Goal: Check status: Check status

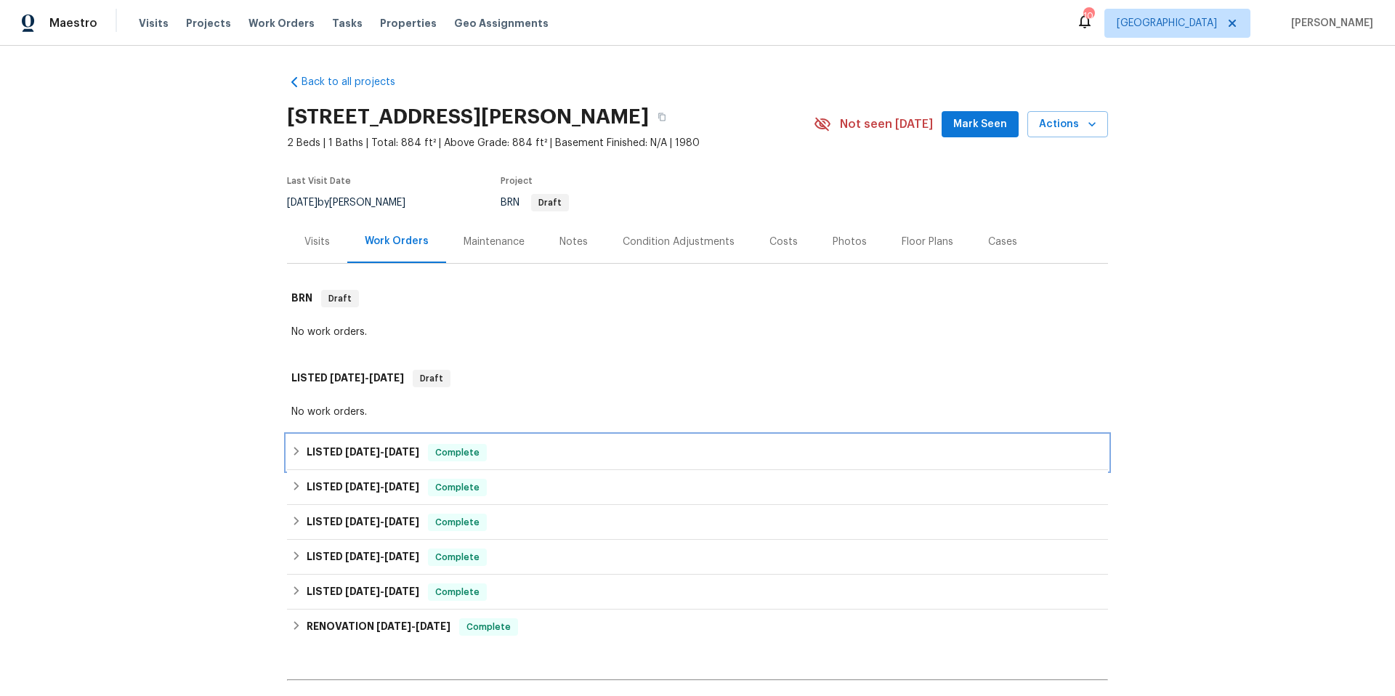
click at [620, 446] on div "LISTED [DATE] - [DATE] Complete" at bounding box center [697, 452] width 812 height 17
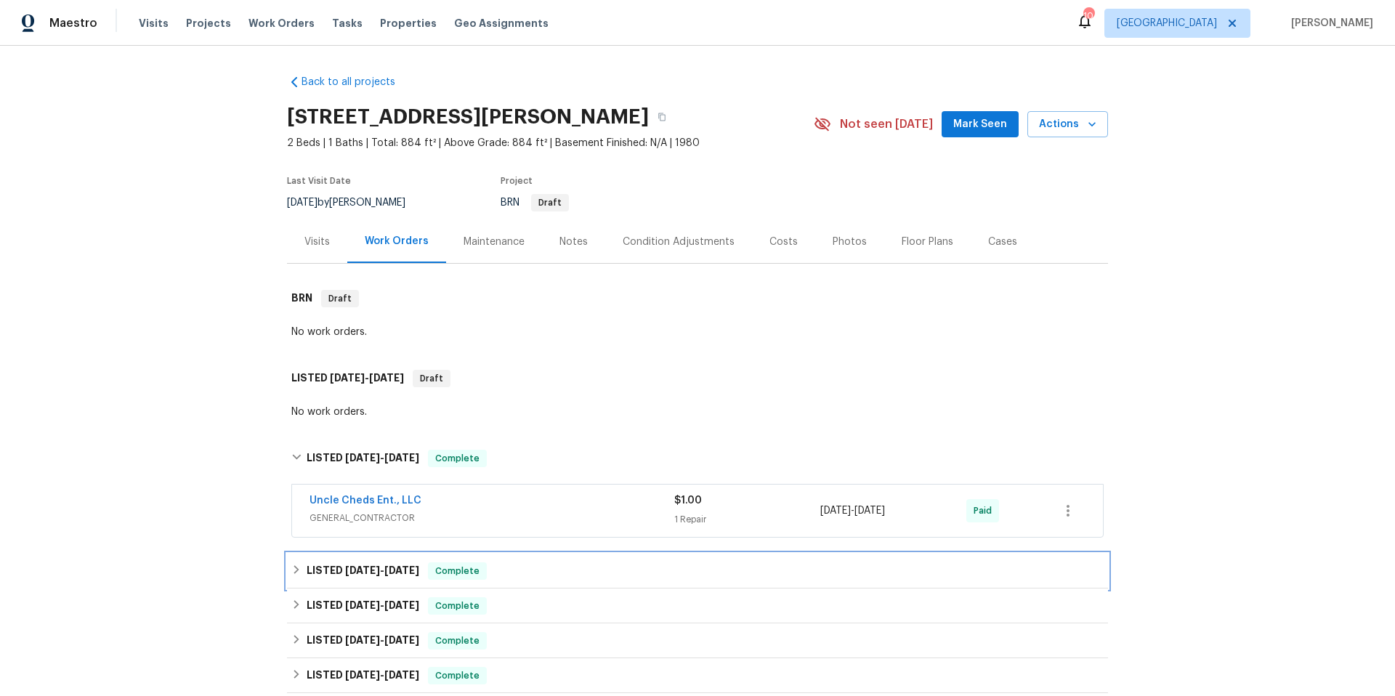
click at [610, 572] on div "LISTED [DATE] - [DATE] Complete" at bounding box center [697, 570] width 812 height 17
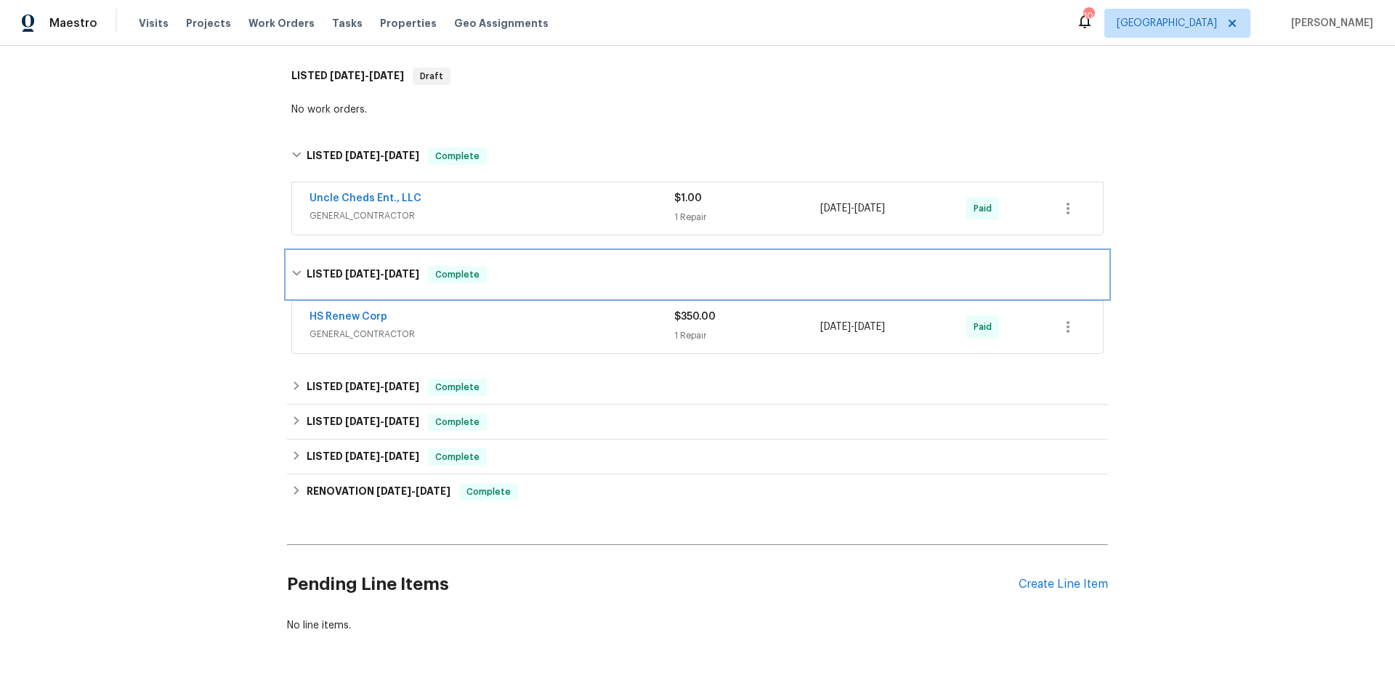
scroll to position [349, 0]
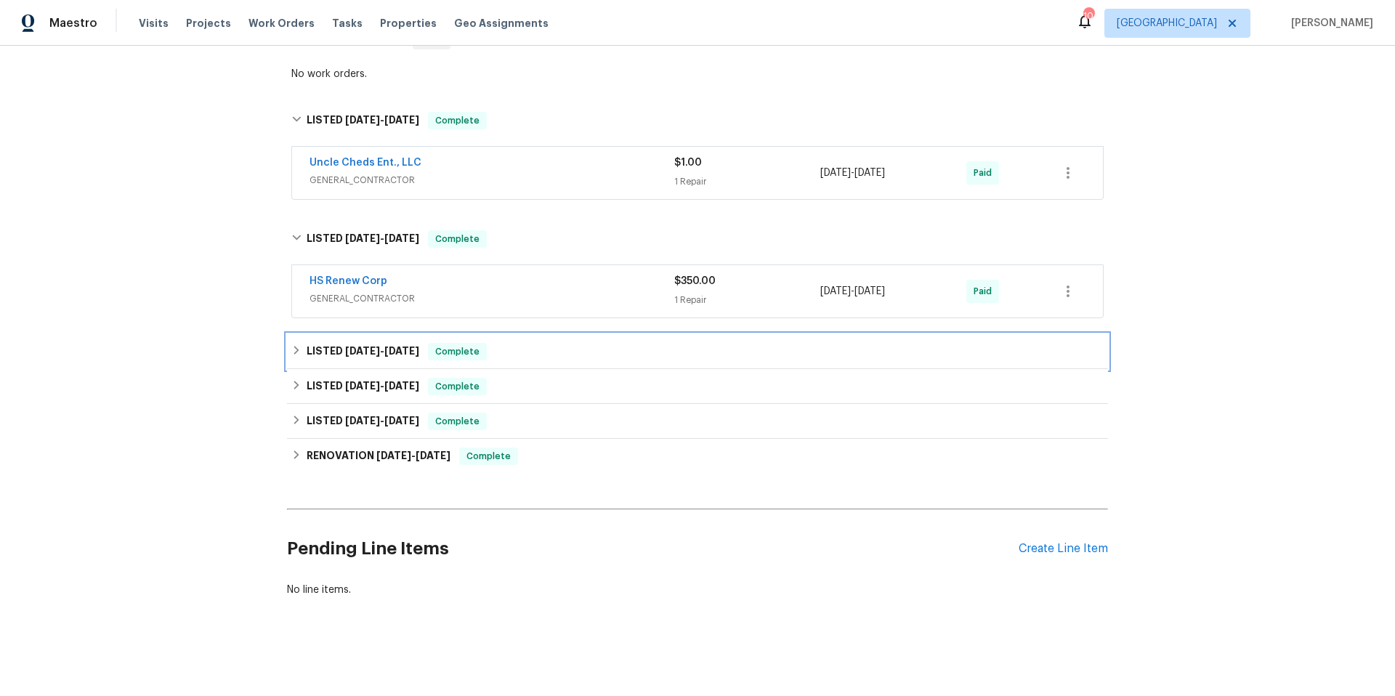
click at [636, 345] on div "LISTED [DATE] - [DATE] Complete" at bounding box center [697, 351] width 812 height 17
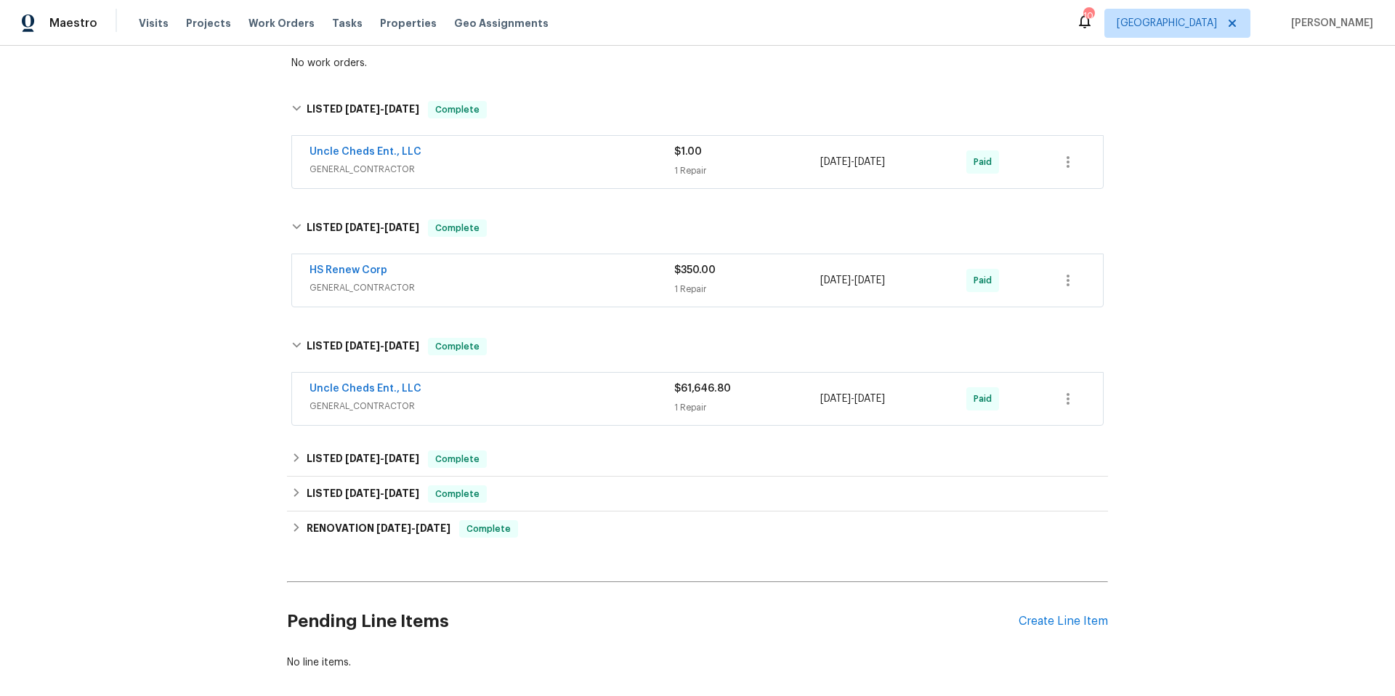
click at [636, 397] on div "Uncle Cheds Ent., LLC" at bounding box center [491, 389] width 365 height 17
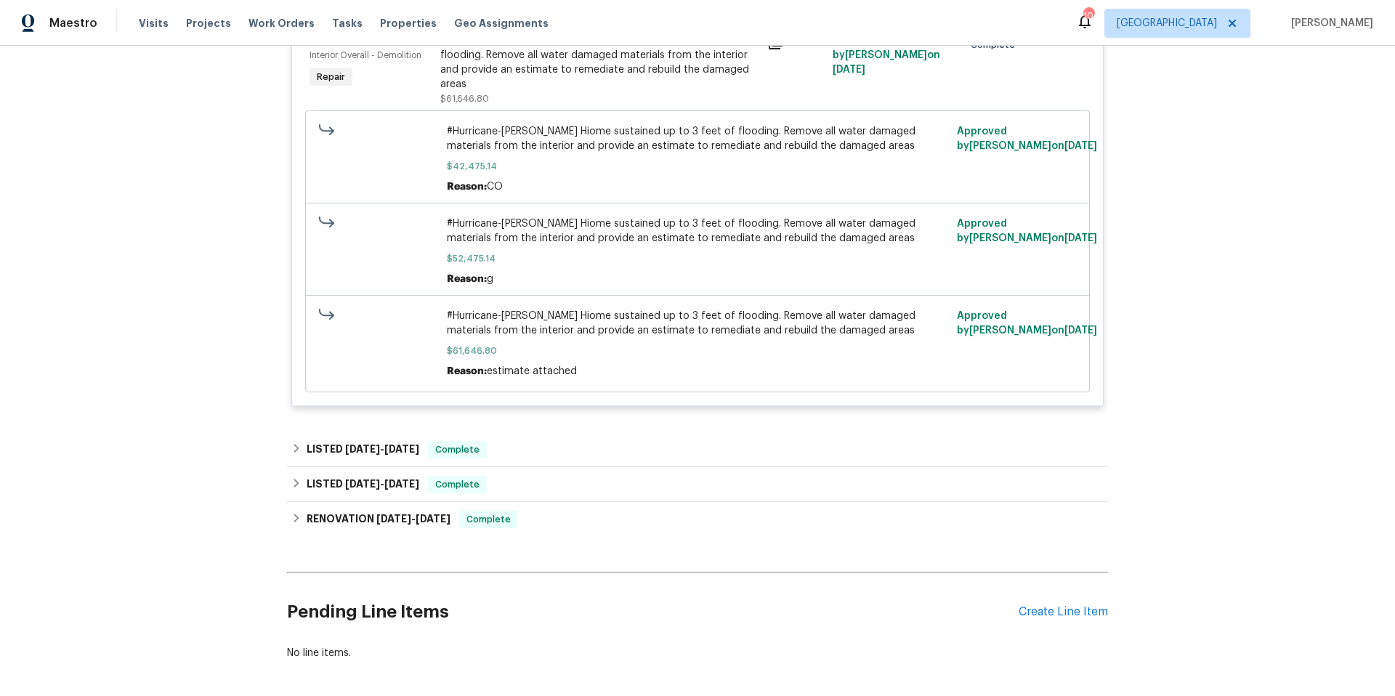
scroll to position [848, 0]
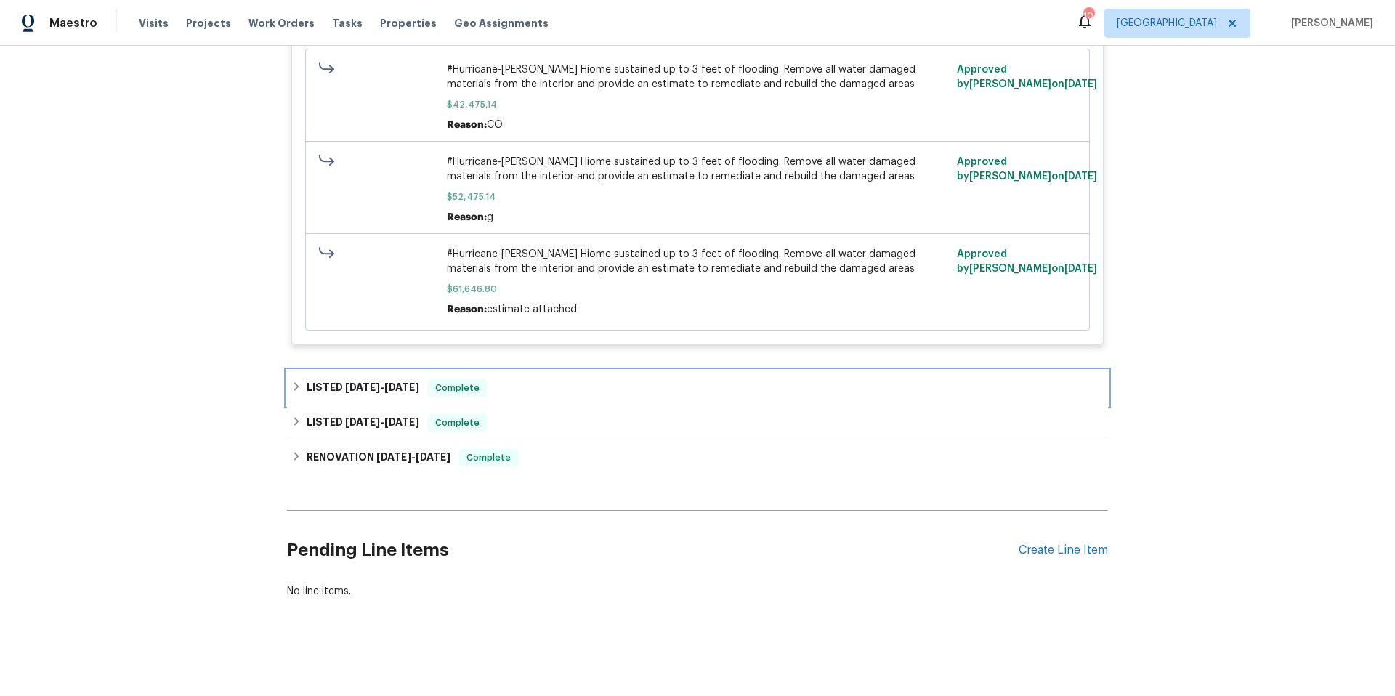
click at [556, 379] on div "LISTED [DATE] - [DATE] Complete" at bounding box center [697, 387] width 812 height 17
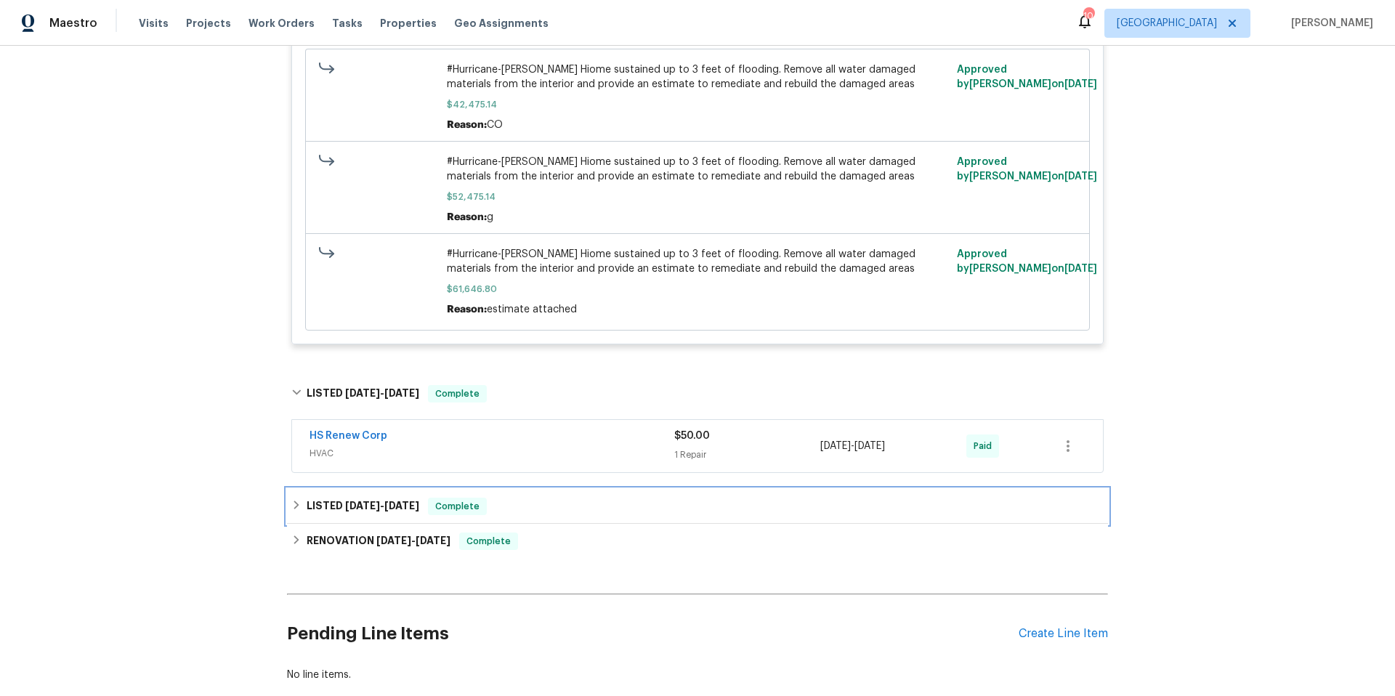
click at [575, 498] on div "LISTED [DATE] - [DATE] Complete" at bounding box center [697, 506] width 812 height 17
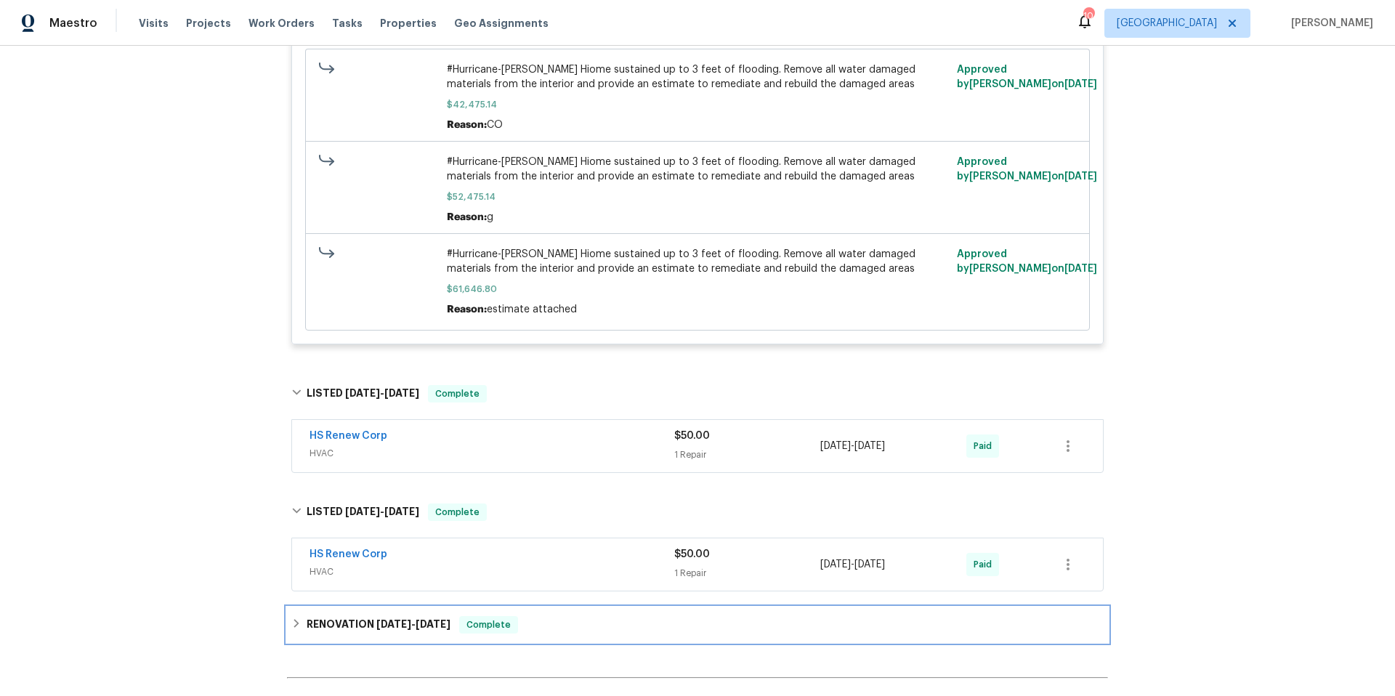
click at [581, 616] on div "RENOVATION [DATE] - [DATE] Complete" at bounding box center [697, 624] width 812 height 17
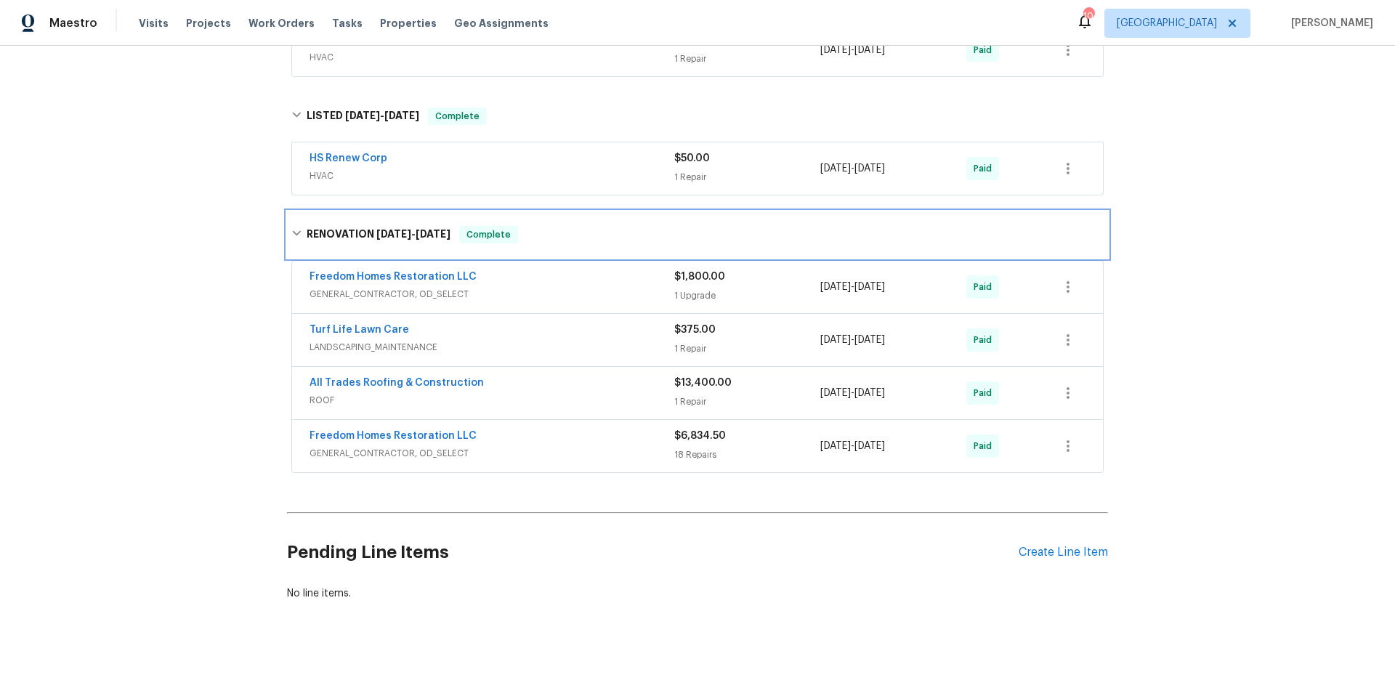
scroll to position [1246, 0]
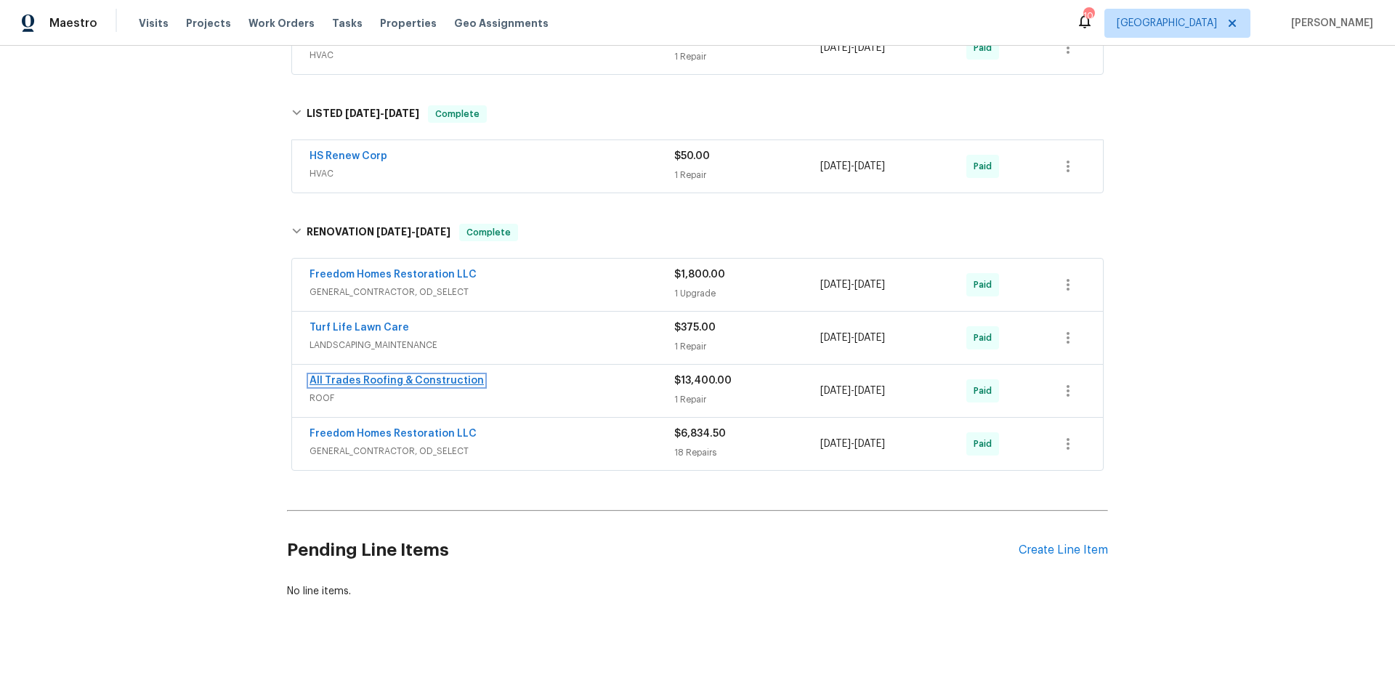
click at [428, 376] on link "All Trades Roofing & Construction" at bounding box center [396, 381] width 174 height 10
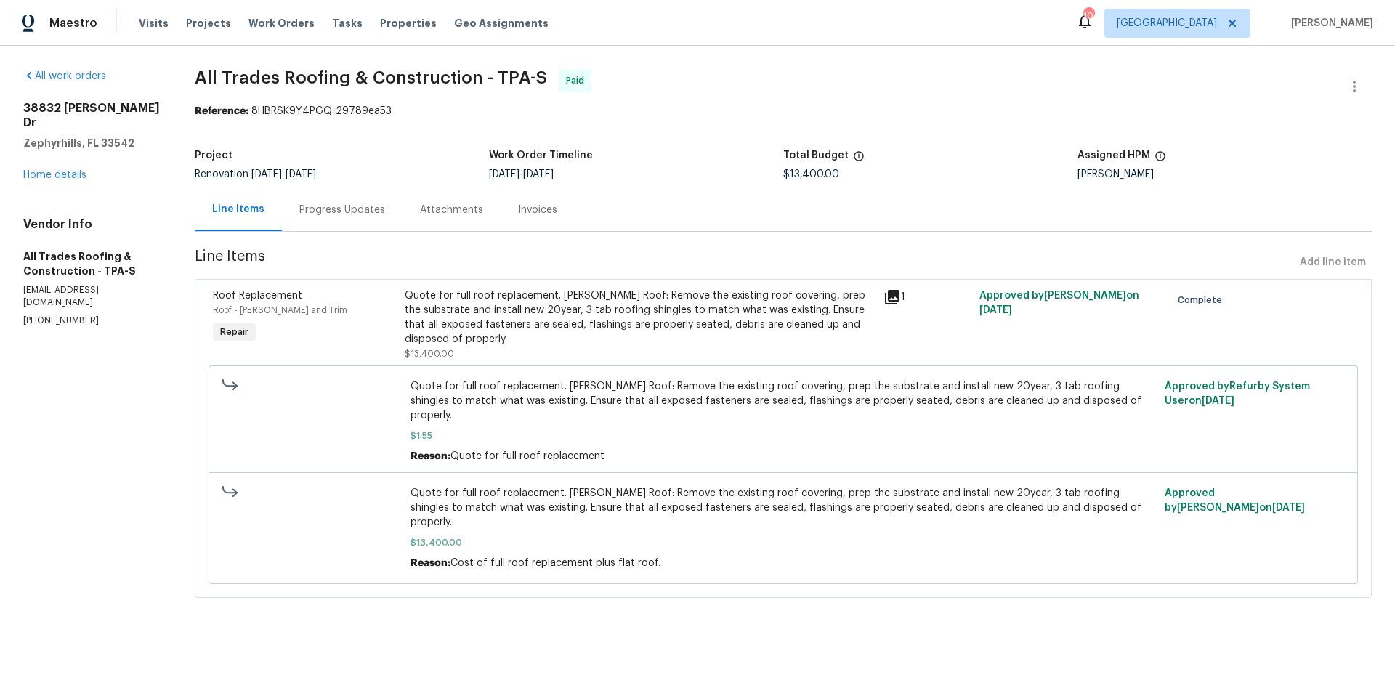
click at [353, 210] on div "Progress Updates" at bounding box center [342, 210] width 86 height 15
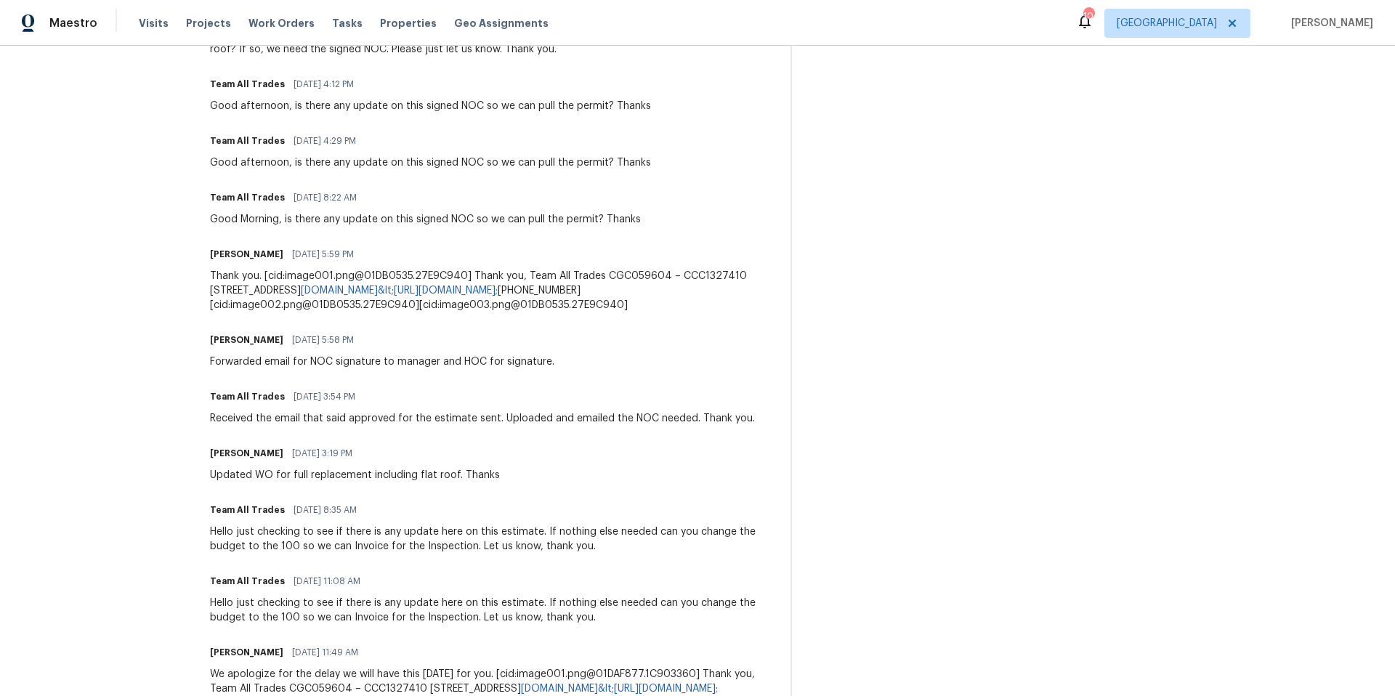
scroll to position [726, 0]
